Goal: Task Accomplishment & Management: Complete application form

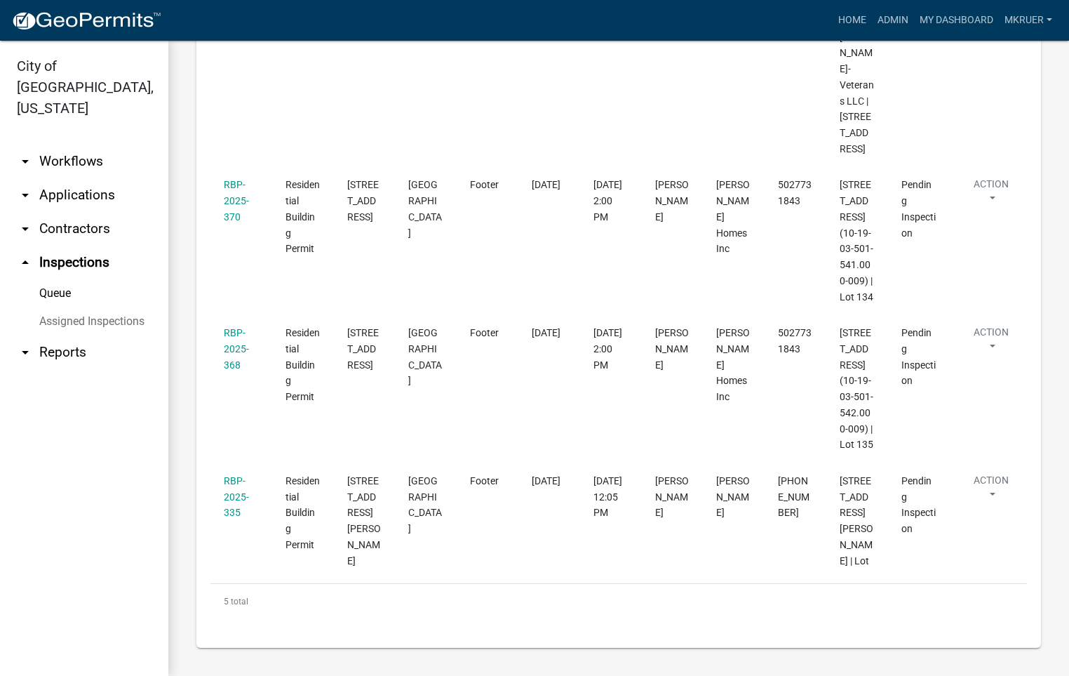
scroll to position [681, 0]
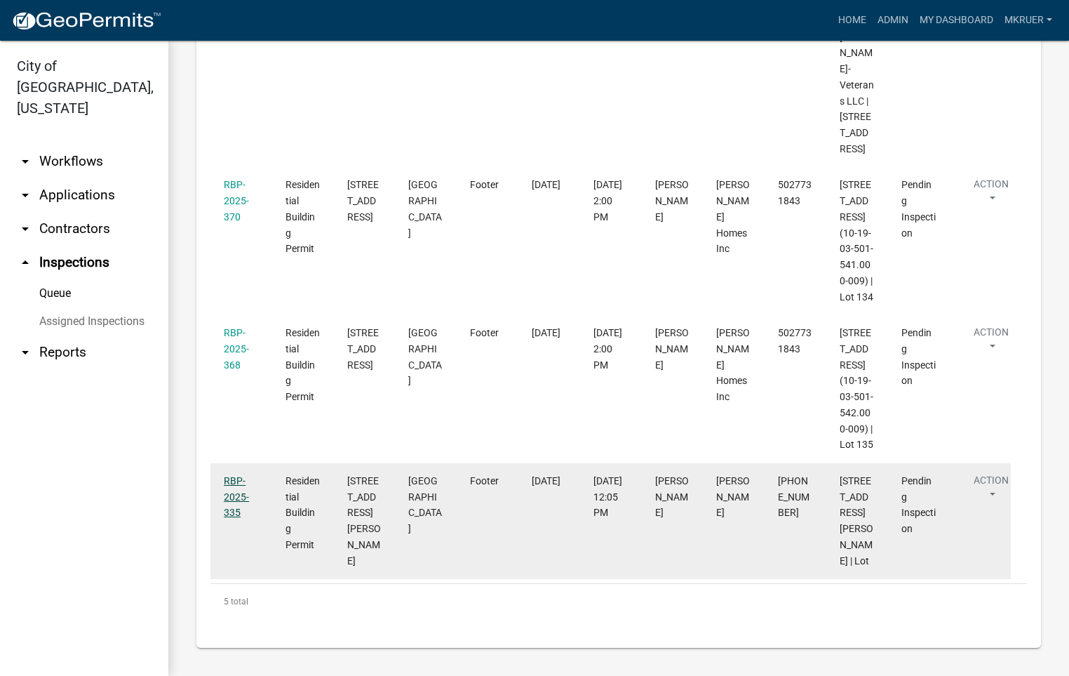
click at [232, 516] on link "RBP-2025-335" at bounding box center [236, 497] width 25 height 44
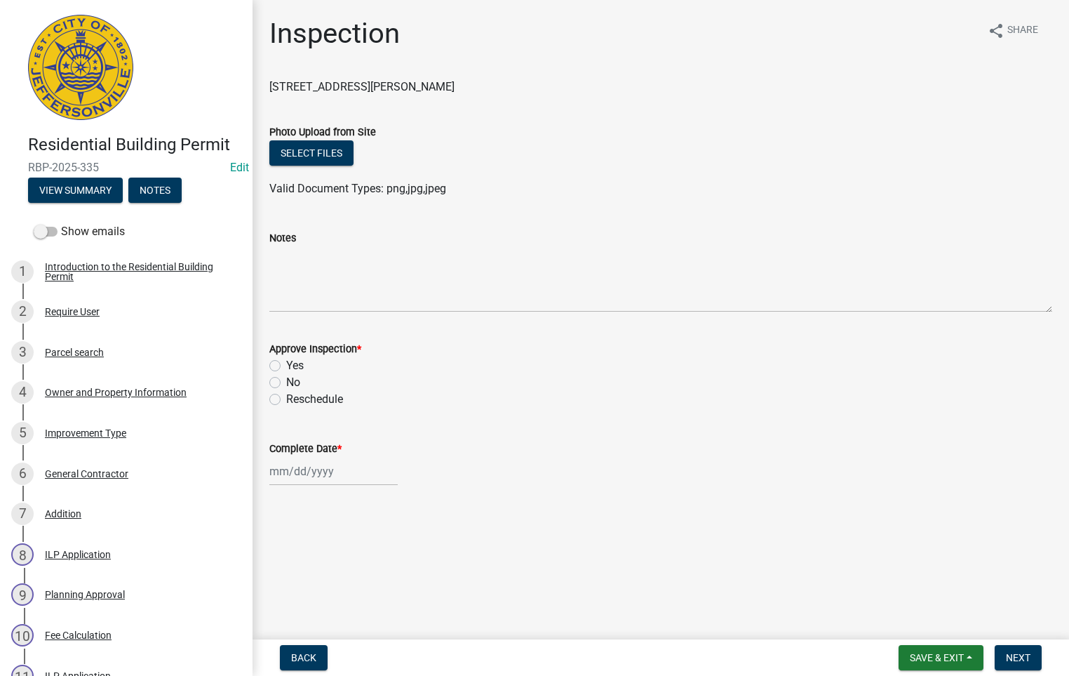
click at [286, 367] on label "Yes" at bounding box center [295, 365] width 18 height 17
click at [286, 366] on input "Yes" at bounding box center [290, 361] width 9 height 9
radio input "true"
select select "10"
select select "2025"
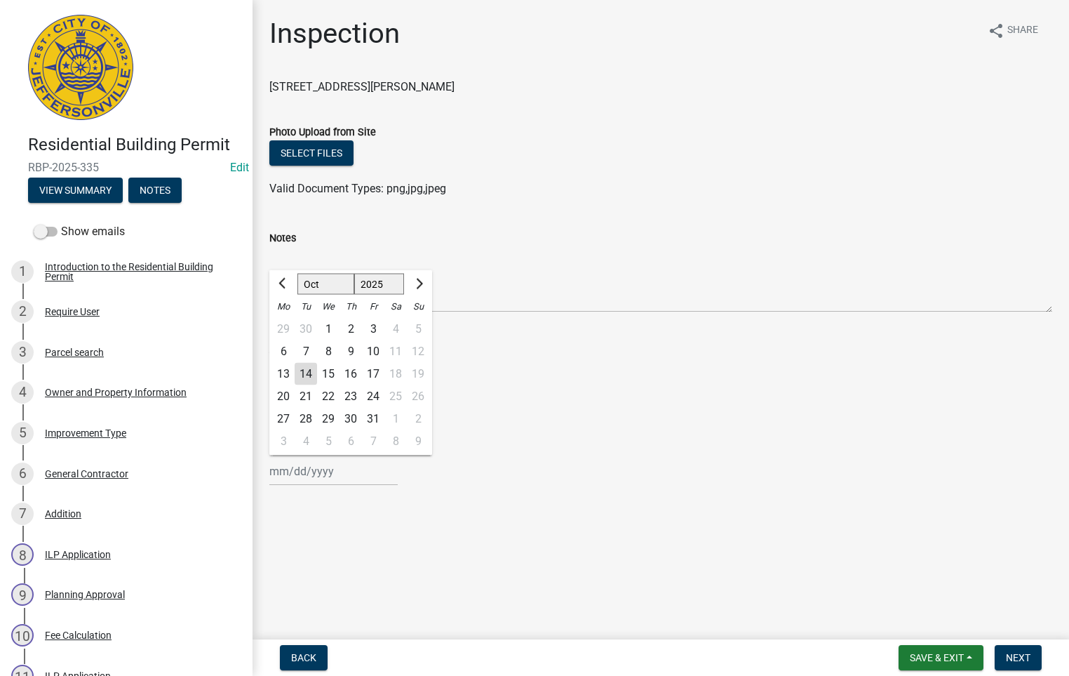
click at [305, 471] on div "[PERSON_NAME] Feb Mar Apr [PERSON_NAME][DATE] Oct Nov [DATE] 1526 1527 1528 152…" at bounding box center [333, 471] width 128 height 29
click at [302, 371] on div "14" at bounding box center [306, 374] width 22 height 22
type input "[DATE]"
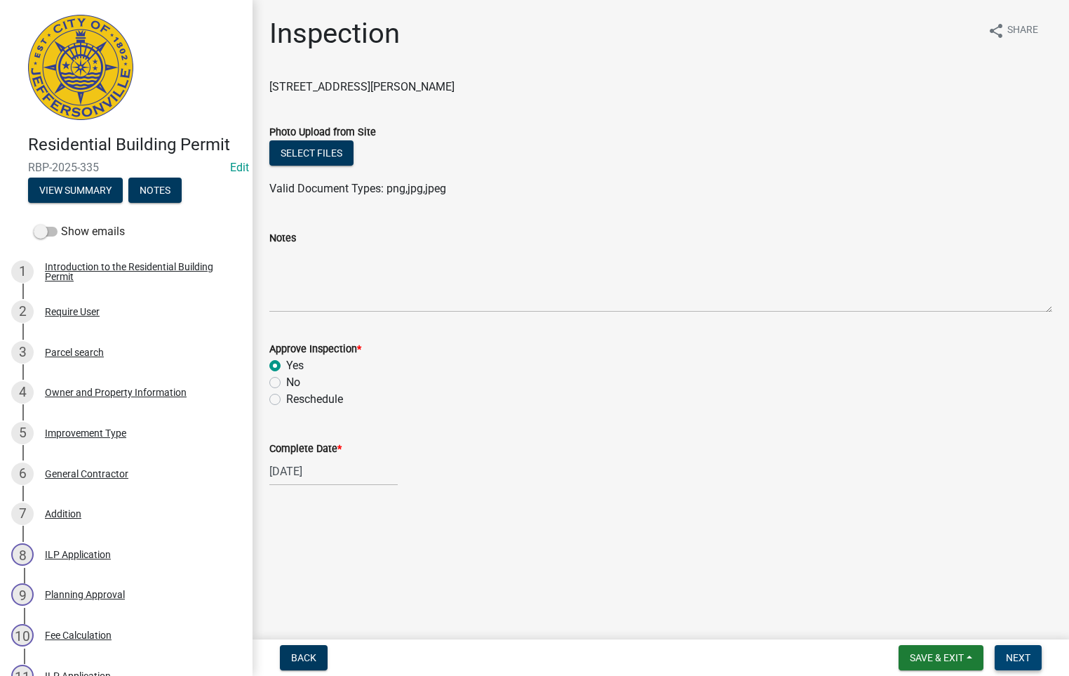
click at [1017, 653] on span "Next" at bounding box center [1018, 657] width 25 height 11
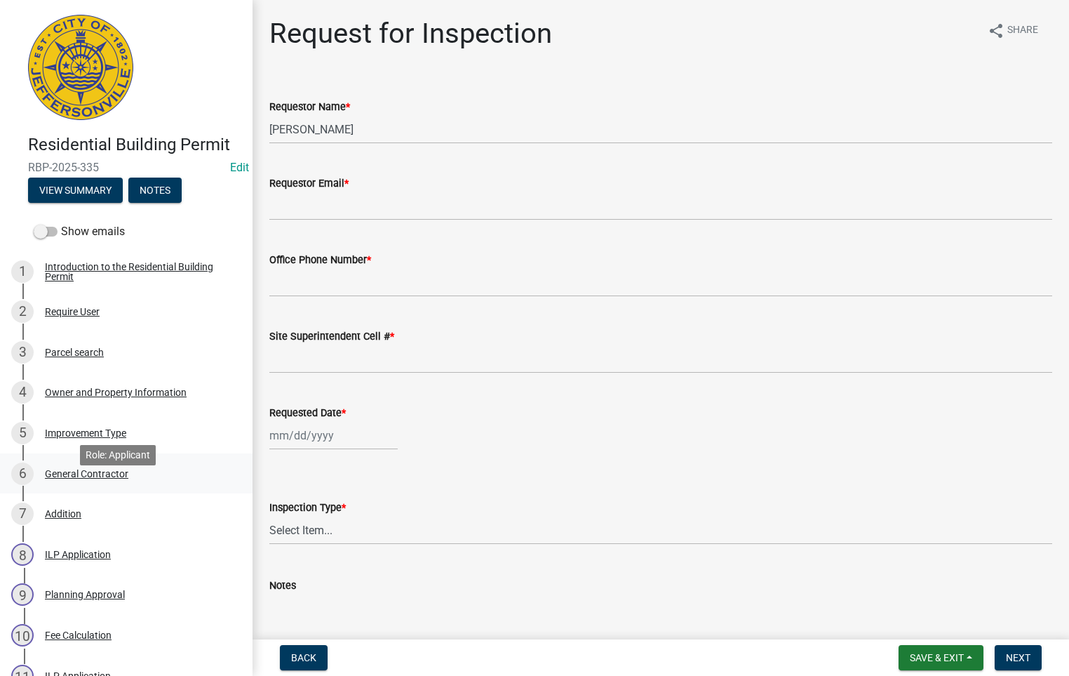
click at [67, 479] on div "General Contractor" at bounding box center [86, 474] width 83 height 10
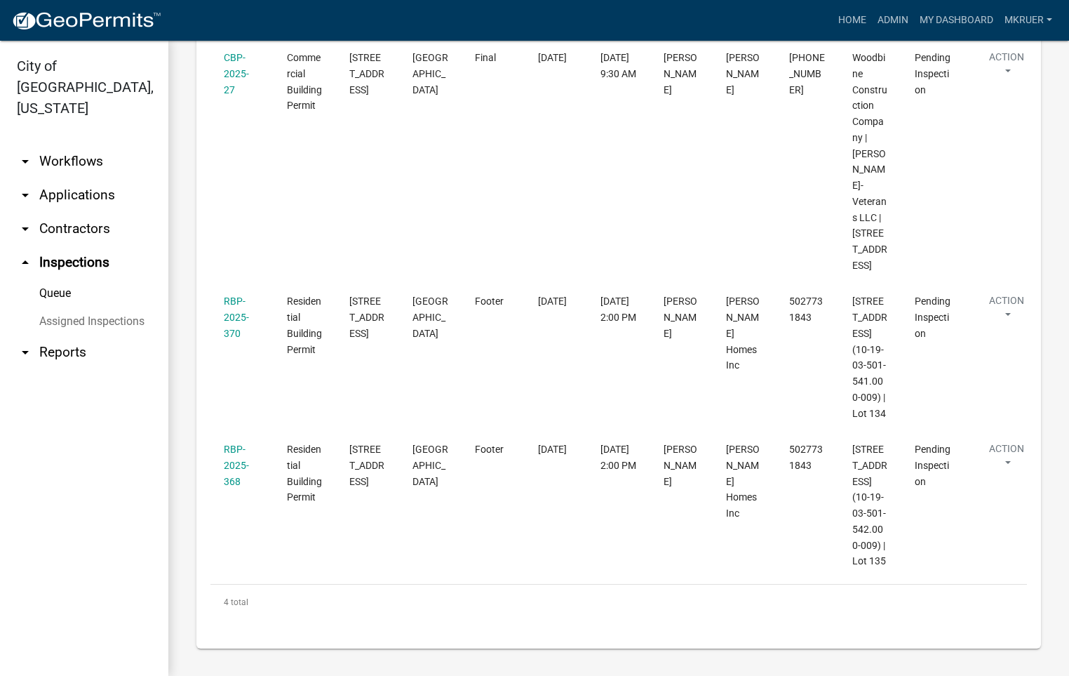
scroll to position [370, 0]
